Goal: Task Accomplishment & Management: Manage account settings

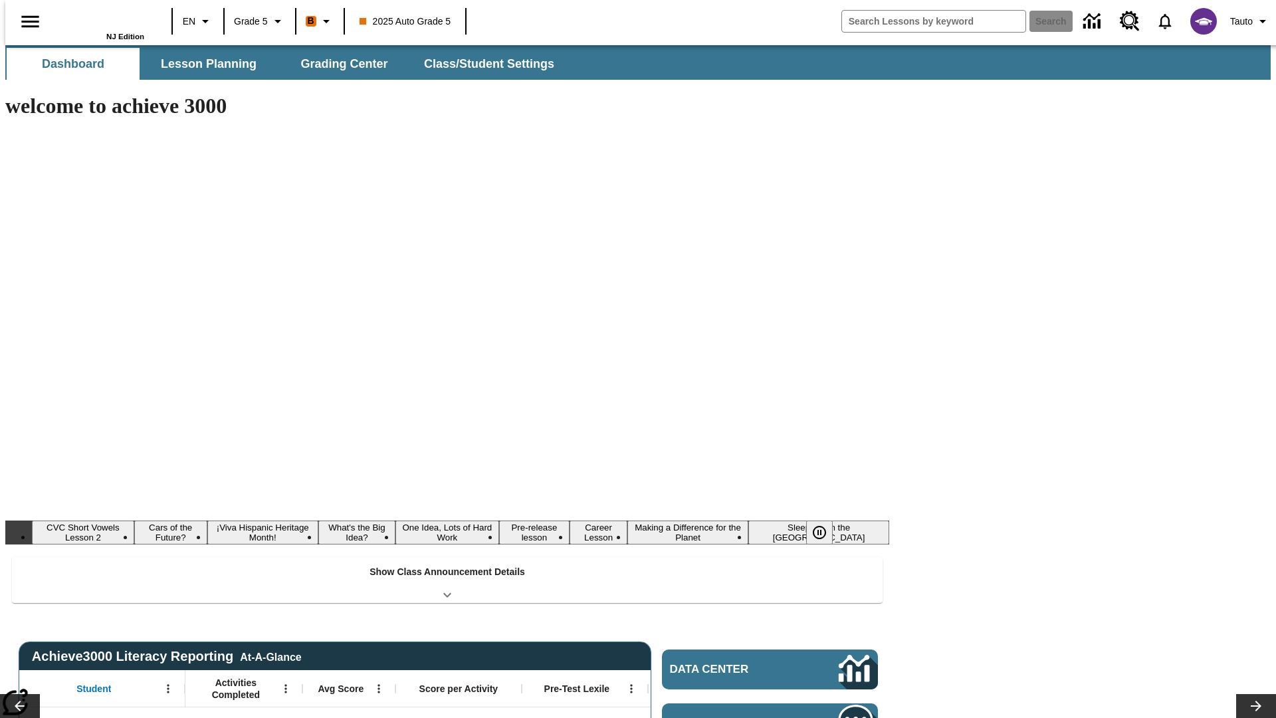
type input "-1"
click at [203, 64] on button "Lesson Planning" at bounding box center [208, 64] width 133 height 32
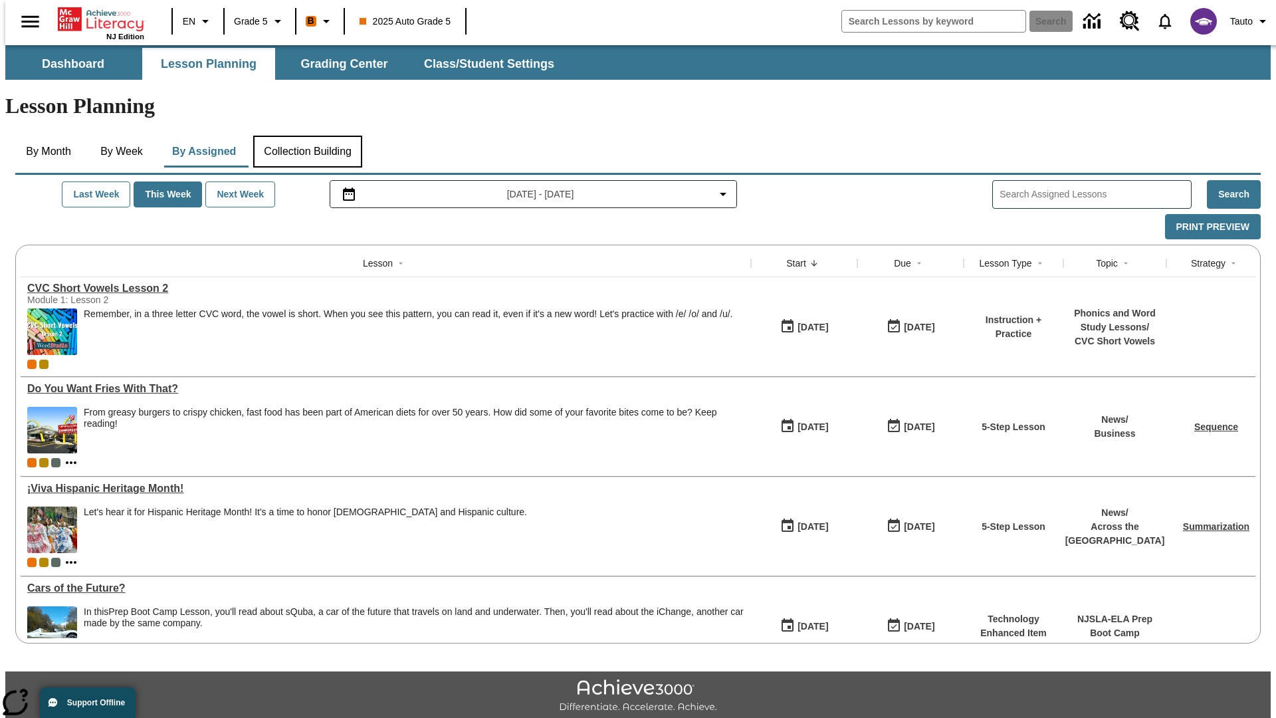
click at [307, 136] on button "Collection Building" at bounding box center [307, 152] width 109 height 32
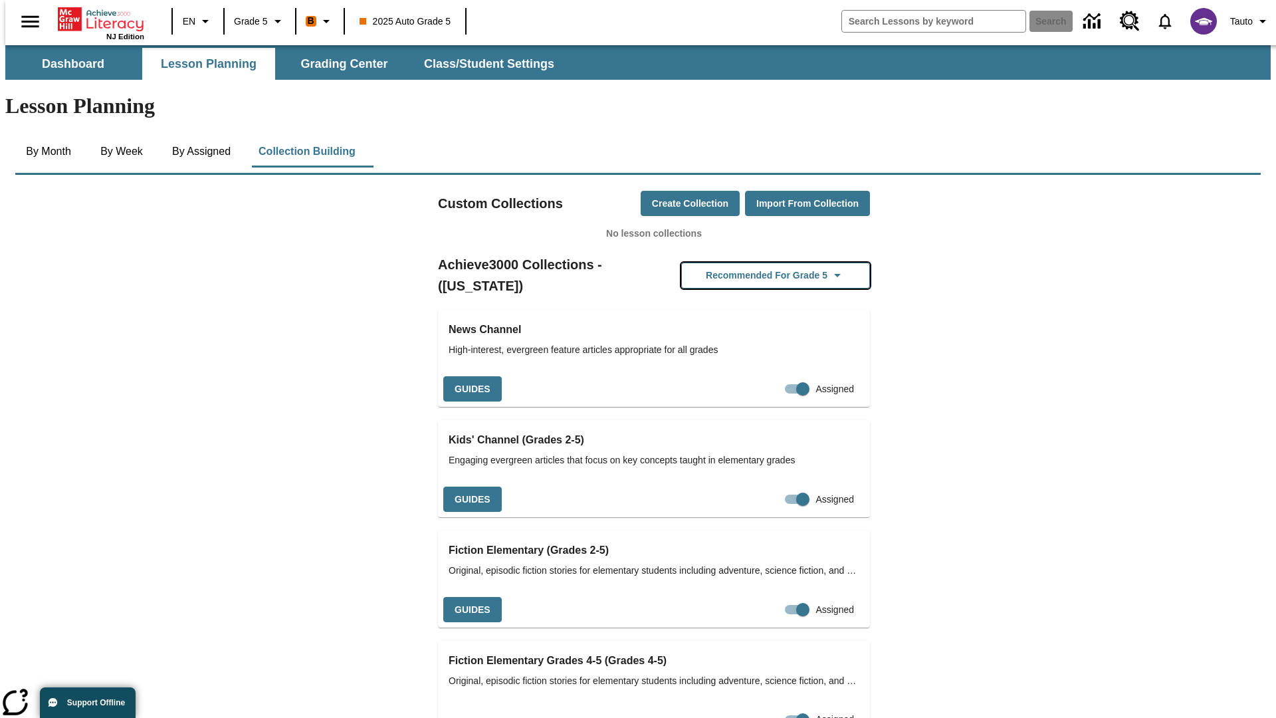
click at [754, 263] on button "Recommended for Grade 5" at bounding box center [775, 276] width 189 height 26
click at [765, 376] on input "Assigned" at bounding box center [803, 388] width 76 height 25
checkbox input "false"
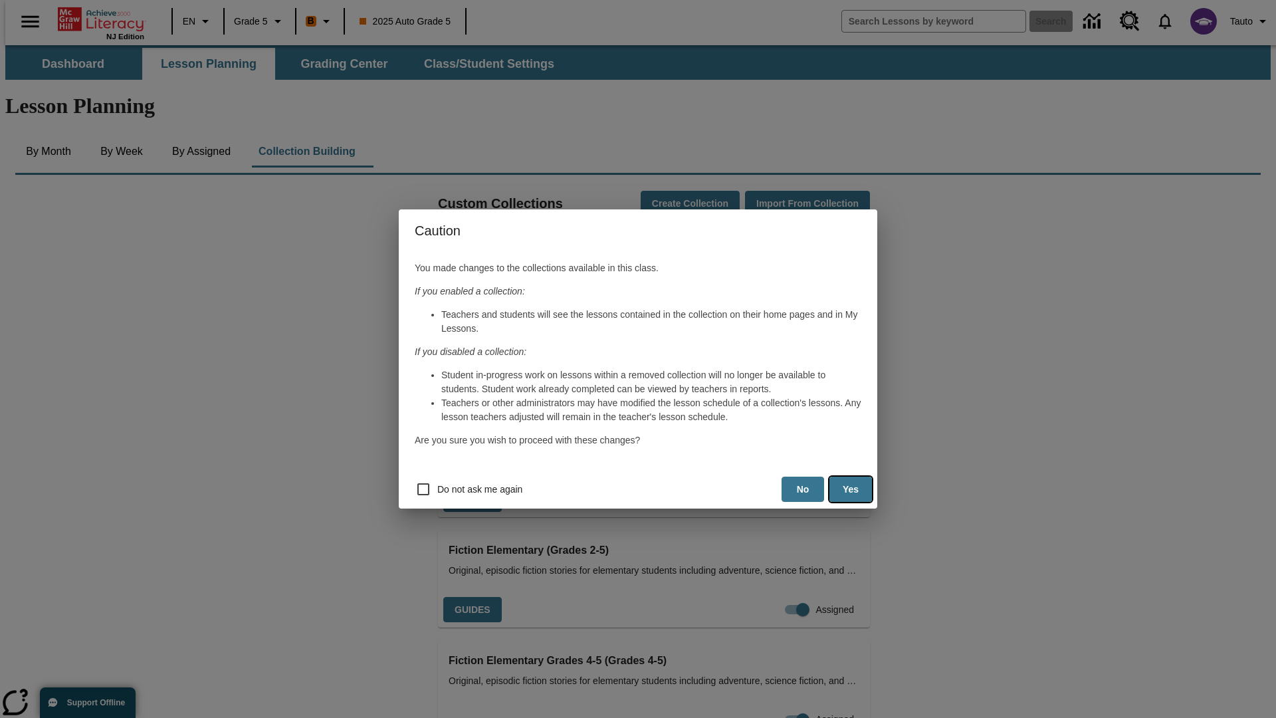
click at [851, 489] on button "Yes" at bounding box center [850, 490] width 43 height 26
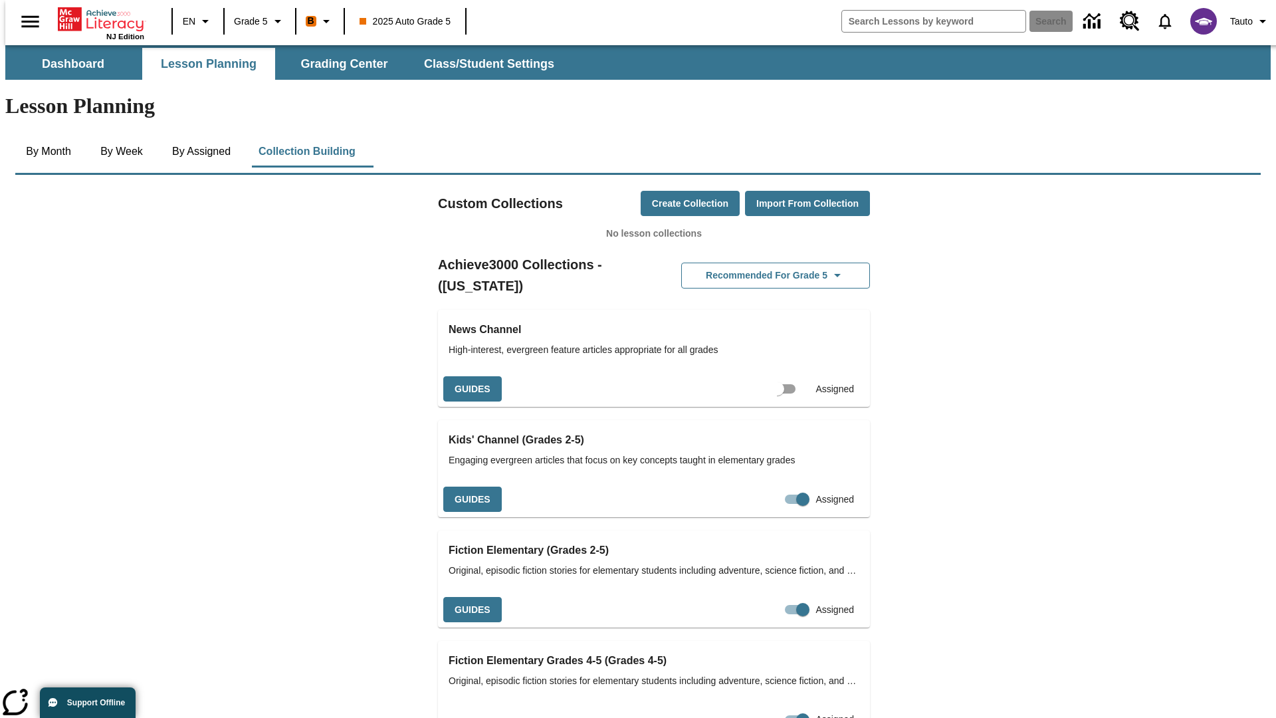
scroll to position [0, 12]
click at [766, 376] on input "Assigned" at bounding box center [790, 388] width 76 height 25
checkbox input "true"
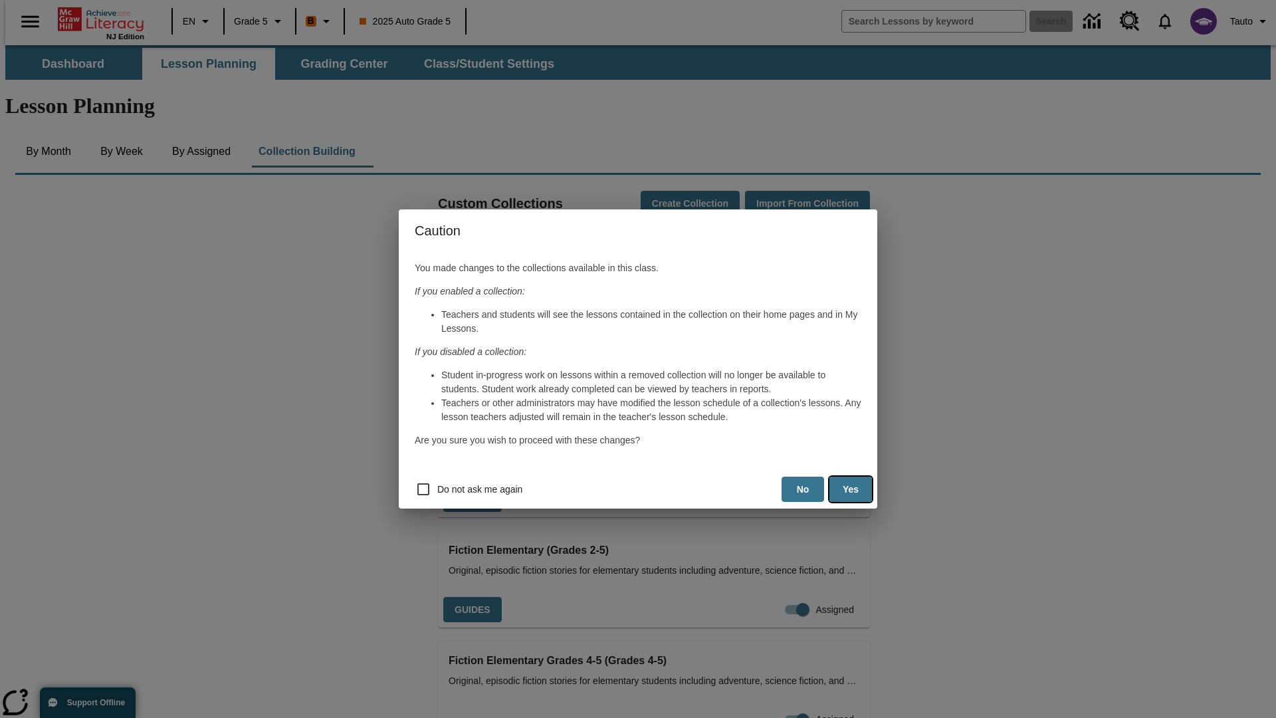
click at [851, 489] on button "Yes" at bounding box center [850, 490] width 43 height 26
